Goal: Task Accomplishment & Management: Use online tool/utility

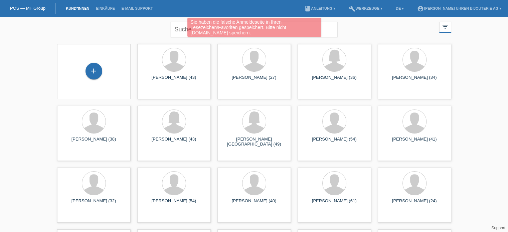
click at [180, 30] on div "Sie haben die falsche Anmeldeseite in Ihren Lesezeichen/Favoriten gespeichert. …" at bounding box center [253, 28] width 305 height 21
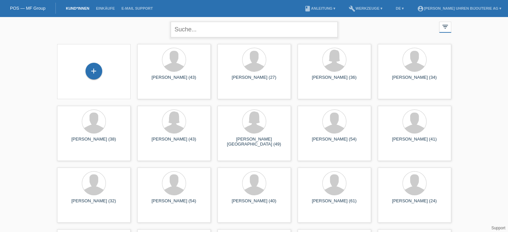
click at [199, 31] on input "text" at bounding box center [254, 30] width 167 height 16
paste input "[PERSON_NAME]"
type input "[PERSON_NAME]"
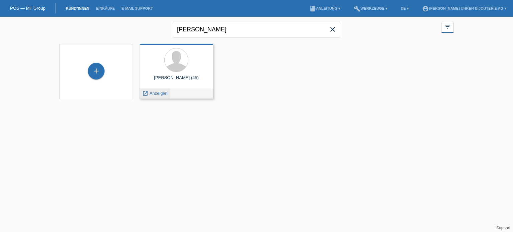
click at [159, 92] on span "Anzeigen" at bounding box center [159, 93] width 18 height 5
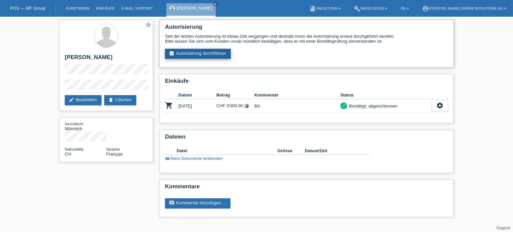
click at [195, 52] on link "assignment_turned_in Autorisierung durchführen" at bounding box center [198, 54] width 66 height 10
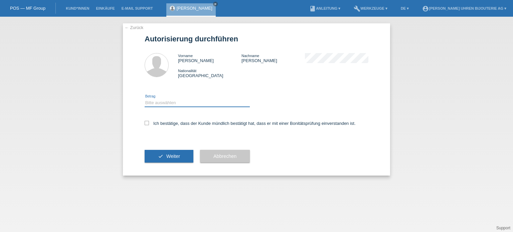
click at [167, 103] on select "Bitte auswählen CHF 1.00 - CHF 499.00 CHF 500.00 - CHF 1'999.00 CHF 2'000.00 - …" at bounding box center [197, 103] width 105 height 8
select select "3"
click at [145, 99] on select "Bitte auswählen CHF 1.00 - CHF 499.00 CHF 500.00 - CHF 1'999.00 CHF 2'000.00 - …" at bounding box center [197, 103] width 105 height 8
click at [147, 123] on icon at bounding box center [147, 123] width 4 height 4
click at [147, 123] on input "Ich bestätige, dass der Kunde mündlich bestätigt hat, dass er mit einer Bonität…" at bounding box center [147, 123] width 4 height 4
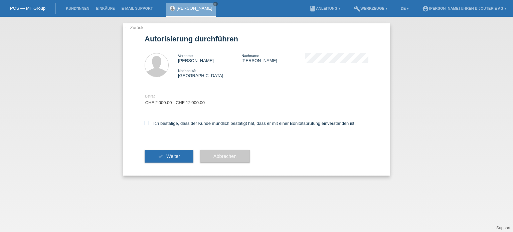
checkbox input "true"
click at [169, 154] on span "Weiter" at bounding box center [173, 156] width 14 height 5
